Goal: Task Accomplishment & Management: Use online tool/utility

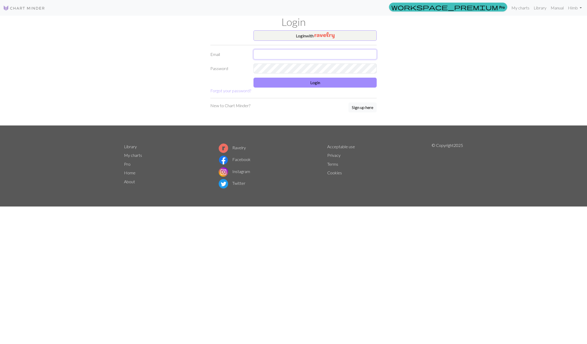
click at [297, 53] on input "text" at bounding box center [315, 54] width 123 height 10
type input "[EMAIL_ADDRESS][DOMAIN_NAME]"
click at [281, 86] on button "Login" at bounding box center [315, 83] width 123 height 10
click at [538, 9] on link "Library" at bounding box center [540, 7] width 17 height 10
click at [524, 8] on link "My charts" at bounding box center [520, 7] width 22 height 10
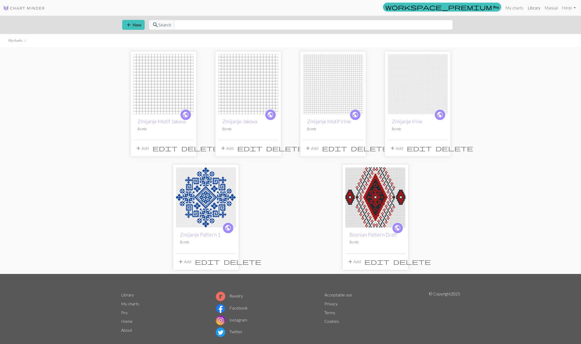
click at [536, 9] on link "Library" at bounding box center [534, 8] width 17 height 10
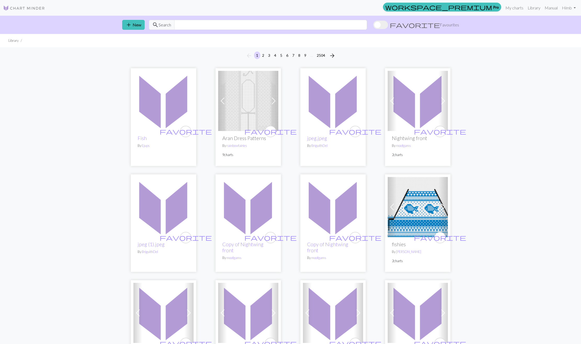
click at [531, 10] on link "Library" at bounding box center [534, 8] width 17 height 10
click at [511, 3] on link "My charts" at bounding box center [514, 8] width 22 height 10
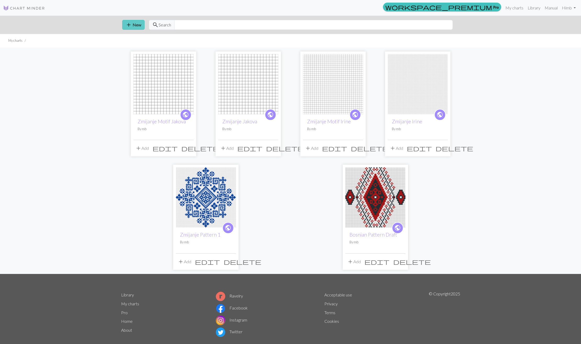
click at [136, 25] on button "add New" at bounding box center [133, 25] width 23 height 10
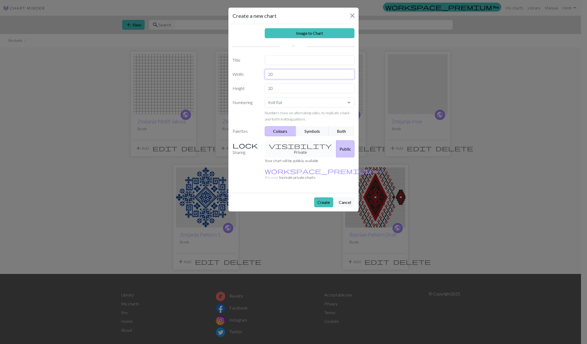
click at [293, 75] on input "20" at bounding box center [310, 74] width 90 height 10
type input "50"
click at [273, 92] on input "20" at bounding box center [310, 88] width 90 height 10
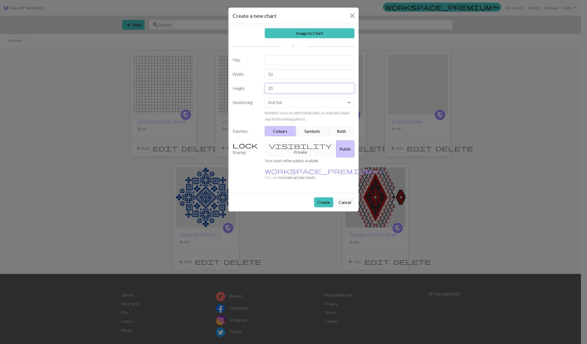
type input "2"
type input "50"
click at [318, 198] on button "Create" at bounding box center [323, 203] width 19 height 10
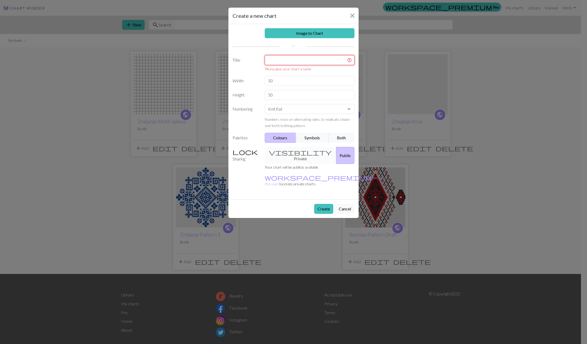
click at [294, 59] on input "text" at bounding box center [310, 60] width 90 height 10
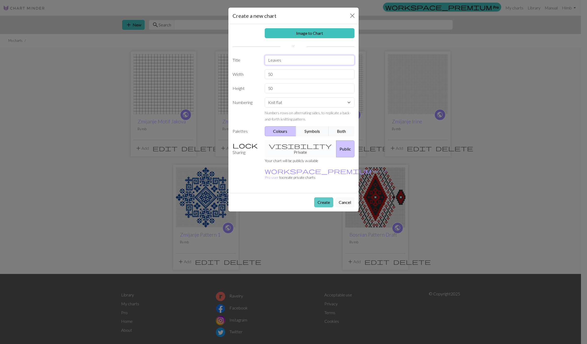
type input "Leaves"
click at [327, 198] on button "Create" at bounding box center [323, 203] width 19 height 10
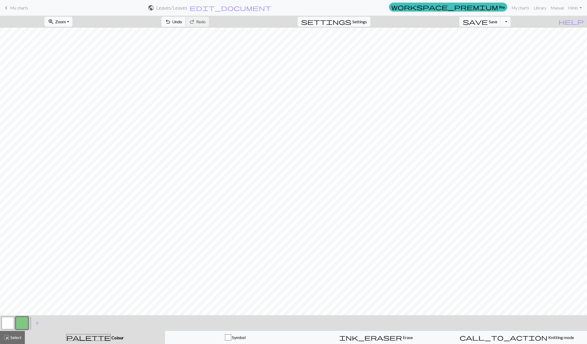
click at [171, 23] on span "undo" at bounding box center [168, 21] width 6 height 7
